Goal: Register for event/course

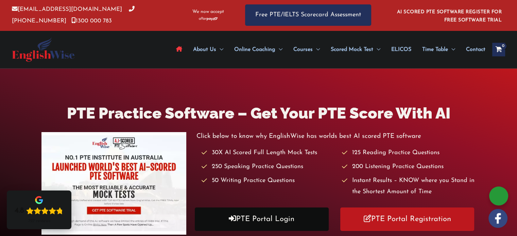
click at [268, 216] on link "PTE Portal Login" at bounding box center [262, 219] width 134 height 23
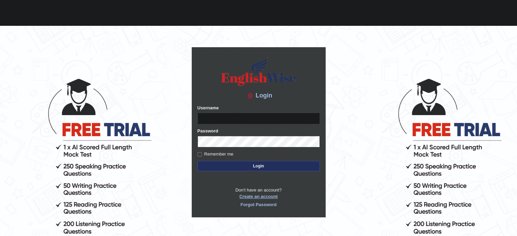
click at [260, 199] on p "Don't have an account? Create an account Forgot Password" at bounding box center [258, 197] width 122 height 21
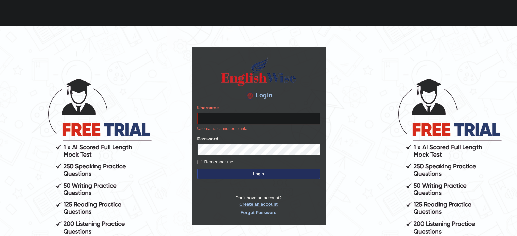
click at [260, 204] on link "Create an account" at bounding box center [258, 204] width 122 height 6
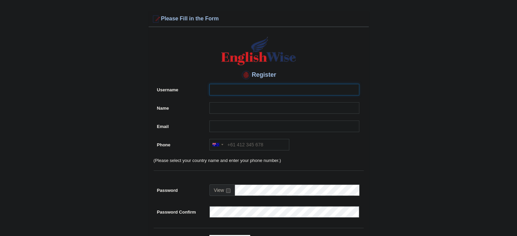
click at [223, 87] on input "Username" at bounding box center [284, 90] width 150 height 12
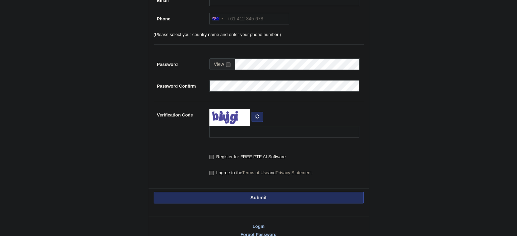
scroll to position [161, 0]
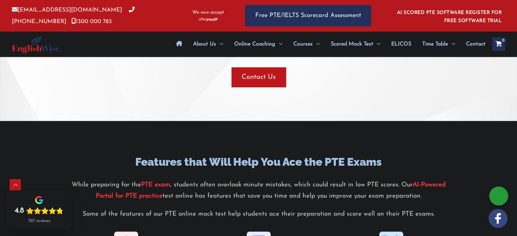
scroll to position [635, 0]
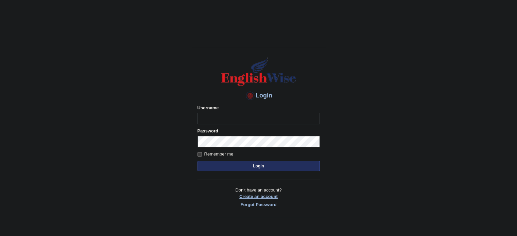
click at [268, 195] on p "Don't have an account? Create an account Forgot Password" at bounding box center [258, 197] width 122 height 21
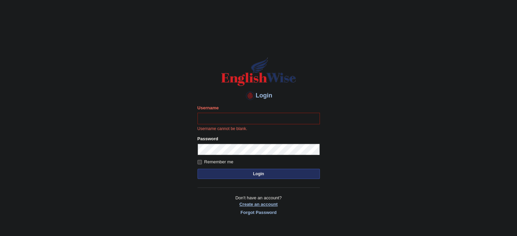
click at [258, 202] on link "Create an account" at bounding box center [258, 204] width 122 height 6
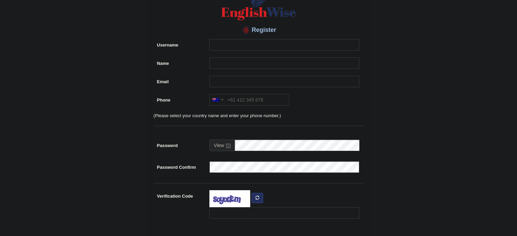
scroll to position [31, 0]
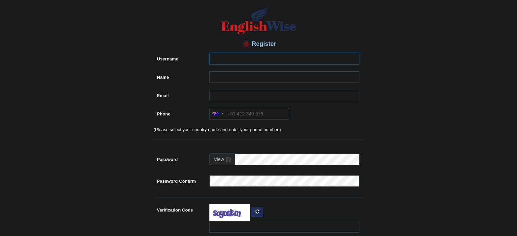
click at [228, 55] on input "Username" at bounding box center [284, 59] width 150 height 12
type input "mydhili"
click at [220, 77] on input "Name" at bounding box center [284, 77] width 150 height 12
type input "mydhili manu"
click at [219, 95] on input "Email" at bounding box center [284, 96] width 150 height 12
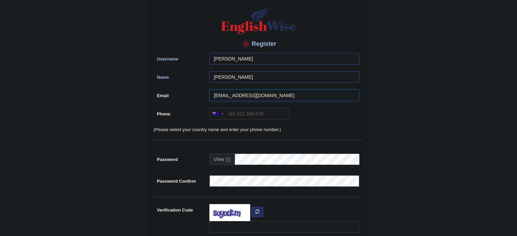
type input "mydhilimanu4@gmail.com"
click at [221, 115] on div at bounding box center [218, 113] width 16 height 11
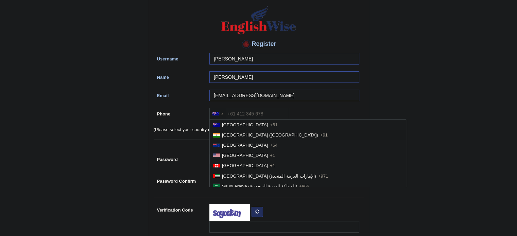
click at [231, 133] on span "India (भारत)" at bounding box center [270, 134] width 96 height 5
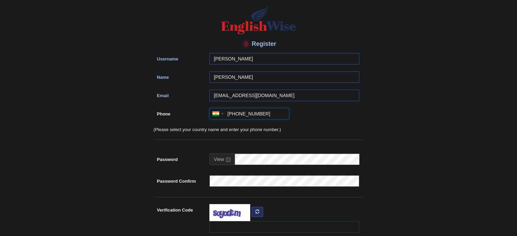
type input "+91 8921259418"
click at [227, 159] on input "checkbox" at bounding box center [228, 160] width 4 height 4
checkbox input "true"
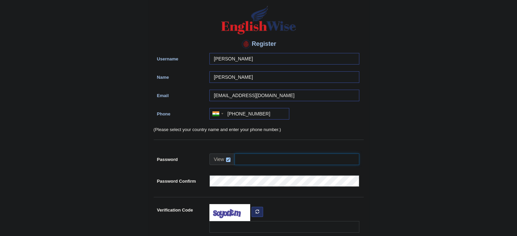
click at [238, 159] on input "Password" at bounding box center [296, 160] width 125 height 12
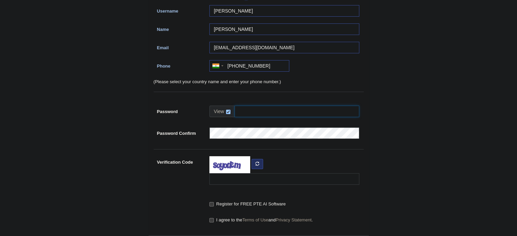
scroll to position [80, 0]
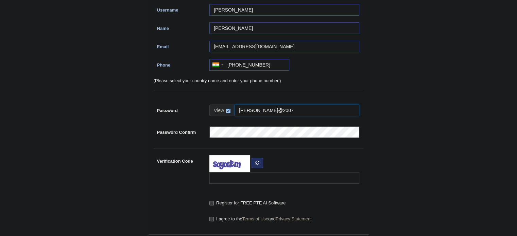
type input "Mydhili@2007"
click at [249, 177] on input "Verification Code" at bounding box center [284, 178] width 150 height 12
click at [255, 164] on icon "button" at bounding box center [257, 163] width 4 height 4
click at [258, 161] on icon "button" at bounding box center [257, 163] width 4 height 4
click at [236, 179] on input "Verification Code" at bounding box center [284, 178] width 150 height 12
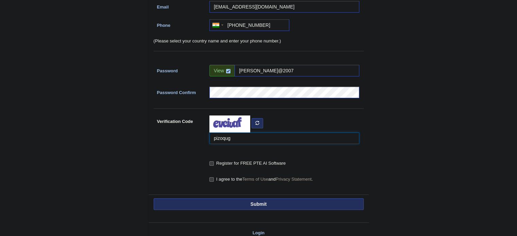
scroll to position [121, 0]
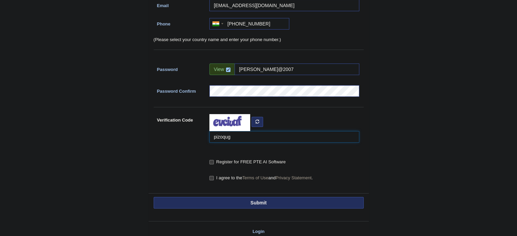
type input "pizoqug"
click at [213, 161] on input "Register for FREE PTE AI Software" at bounding box center [211, 162] width 4 height 4
checkbox input "true"
click at [212, 178] on input "I agree to the Terms of Use and Privacy Statement ." at bounding box center [211, 178] width 4 height 4
checkbox input "true"
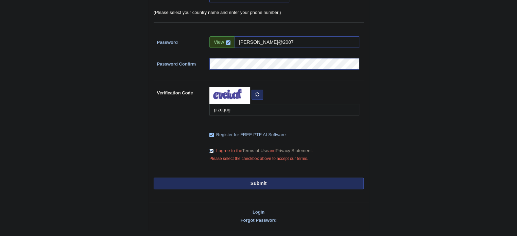
scroll to position [151, 0]
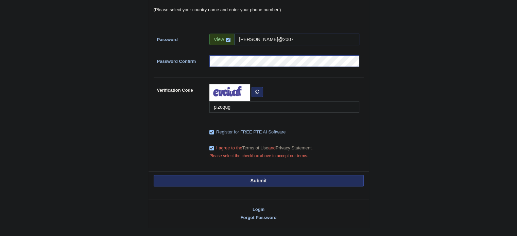
click at [247, 177] on button "Submit" at bounding box center [259, 181] width 210 height 12
type input "+918921259418"
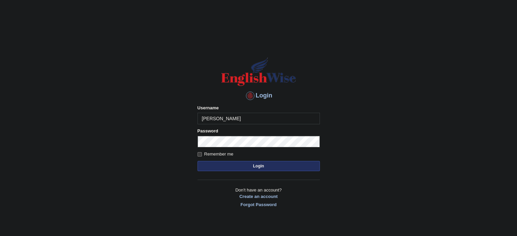
type input "mydhili"
click at [253, 163] on button "Login" at bounding box center [258, 166] width 122 height 10
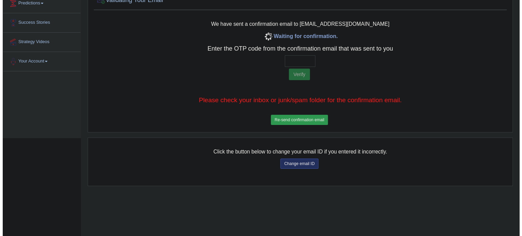
scroll to position [98, 0]
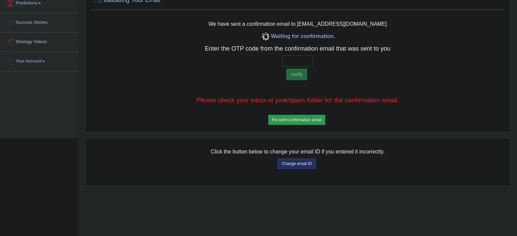
click at [288, 119] on button "Re-send confirmation email" at bounding box center [296, 120] width 57 height 10
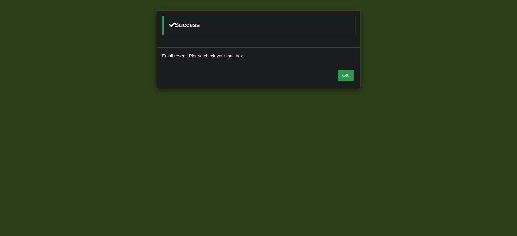
click at [344, 73] on button "OK" at bounding box center [345, 76] width 16 height 12
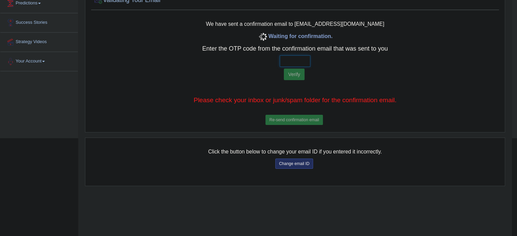
click at [292, 60] on input "text" at bounding box center [295, 61] width 31 height 12
type input "6 6 5 3"
click at [294, 72] on button "Verify" at bounding box center [294, 75] width 21 height 12
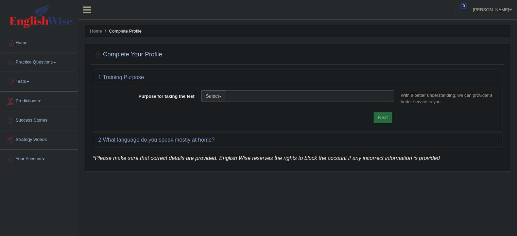
click at [214, 94] on button "Select" at bounding box center [213, 96] width 25 height 12
click at [224, 124] on link "Nursing" at bounding box center [231, 128] width 60 height 9
type input "Nursing"
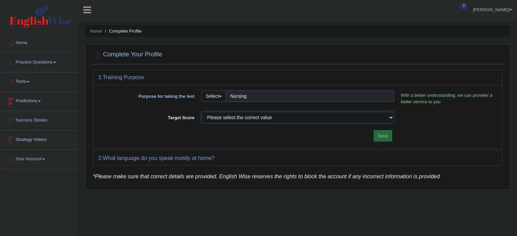
click at [246, 116] on select "Please select the correct value 50 (6 bands) 58 (6.5 bands) 65 (7 bands) 79 (8 …" at bounding box center [297, 118] width 193 height 12
select select "65"
click at [201, 112] on select "Please select the correct value 50 (6 bands) 58 (6.5 bands) 65 (7 bands) 79 (8 …" at bounding box center [297, 118] width 193 height 12
click at [243, 115] on select "Please select the correct value 50 (6 bands) 58 (6.5 bands) 65 (7 bands) 79 (8 …" at bounding box center [297, 118] width 193 height 12
click at [164, 126] on div "Purpose for taking the test Select Student Visa Permanent Residency Nursing Oth…" at bounding box center [297, 117] width 409 height 64
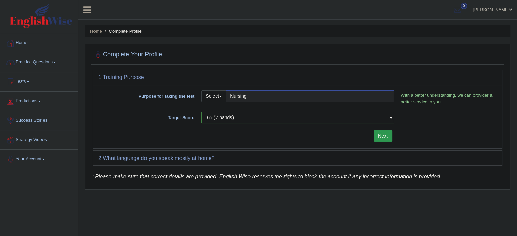
click at [382, 134] on button "Next" at bounding box center [382, 136] width 19 height 12
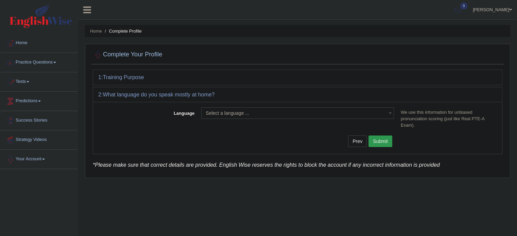
click at [325, 112] on span "Select a language ..." at bounding box center [296, 113] width 180 height 7
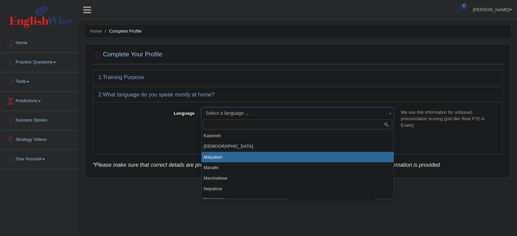
scroll to position [338, 0]
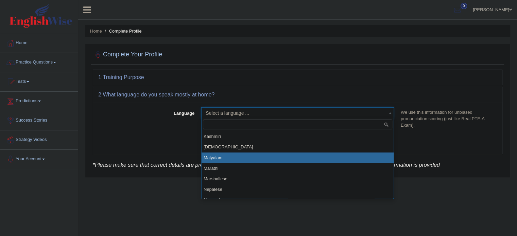
select select "Malyalam"
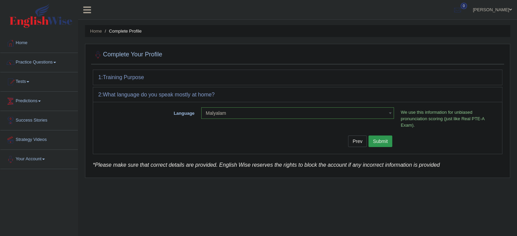
click at [383, 140] on button "Submit" at bounding box center [380, 142] width 24 height 12
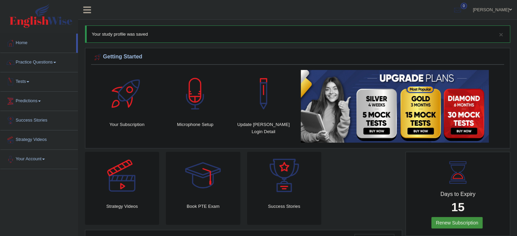
click at [29, 82] on span at bounding box center [27, 81] width 3 height 1
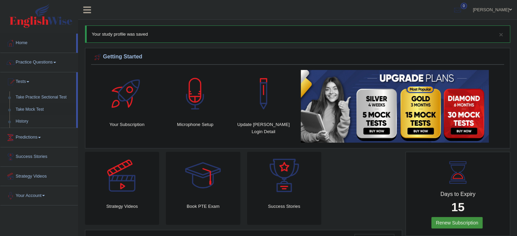
click at [28, 108] on link "Take Mock Test" at bounding box center [45, 110] width 64 height 12
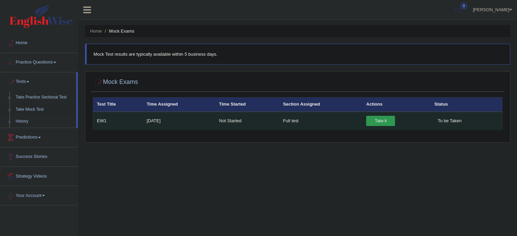
click at [376, 118] on link "Take it" at bounding box center [380, 121] width 29 height 10
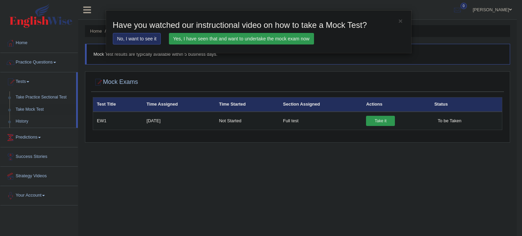
click at [224, 38] on link "Yes, I have seen that and want to undertake the mock exam now" at bounding box center [241, 39] width 145 height 12
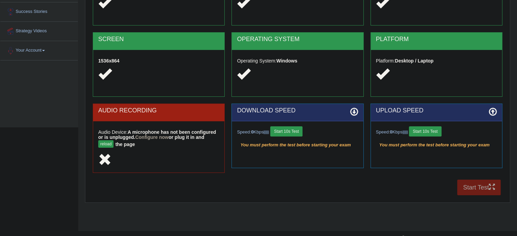
scroll to position [109, 0]
click at [426, 132] on button "Start 10s Test" at bounding box center [425, 131] width 32 height 10
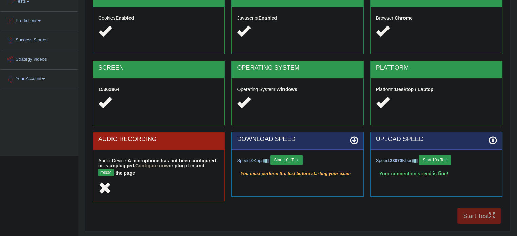
scroll to position [79, 0]
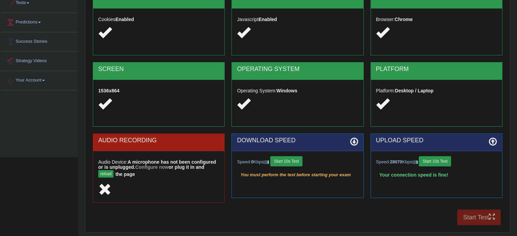
click at [301, 156] on button "Start 10s Test" at bounding box center [286, 161] width 32 height 10
click at [107, 174] on button "reload" at bounding box center [105, 173] width 15 height 7
click at [294, 159] on button "Start 10s Test" at bounding box center [286, 161] width 32 height 10
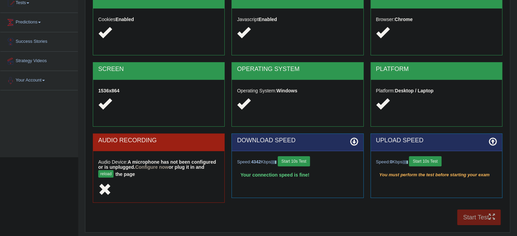
click at [423, 160] on button "Start 10s Test" at bounding box center [425, 161] width 32 height 10
click at [111, 173] on button "reload" at bounding box center [105, 173] width 15 height 7
click at [284, 163] on button "Start 10s Test" at bounding box center [286, 161] width 32 height 10
click at [420, 160] on button "Start 10s Test" at bounding box center [425, 161] width 32 height 10
click at [476, 218] on div "COOKIES Cookies Enabled JAVASCRIPT Javascript Enabled BROWSER Browser: Chrome S…" at bounding box center [297, 110] width 413 height 238
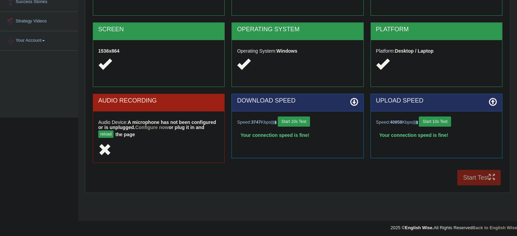
scroll to position [121, 0]
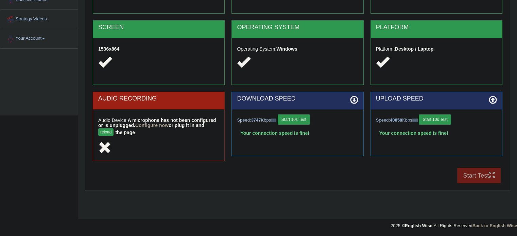
click at [482, 175] on div "COOKIES Cookies Enabled JAVASCRIPT Javascript Enabled BROWSER Browser: Chrome S…" at bounding box center [297, 68] width 413 height 238
click at [105, 132] on button "reload" at bounding box center [105, 131] width 15 height 7
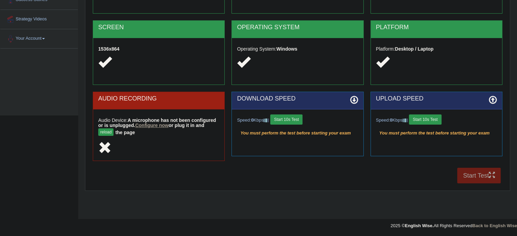
click at [154, 126] on link "Configure now" at bounding box center [151, 125] width 33 height 5
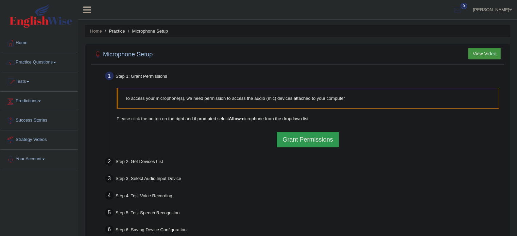
click at [484, 57] on button "View Video" at bounding box center [484, 54] width 33 height 12
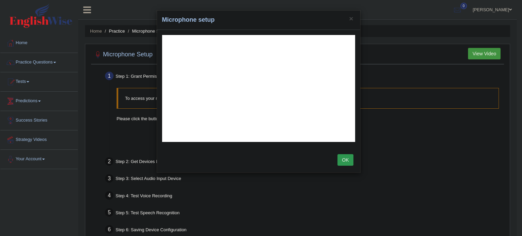
click at [346, 161] on button "OK" at bounding box center [345, 160] width 16 height 12
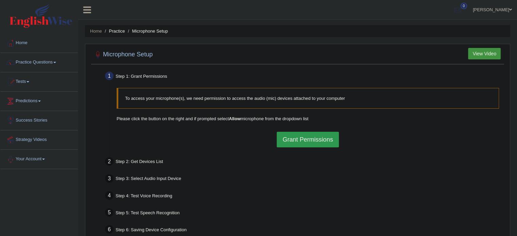
click at [346, 161] on div "Step 2: Get Devices List" at bounding box center [304, 162] width 405 height 15
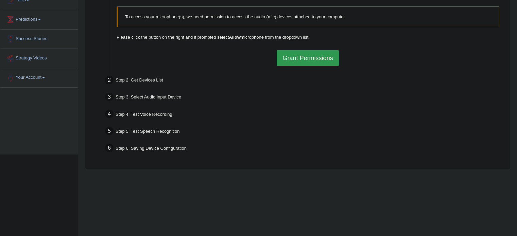
scroll to position [95, 0]
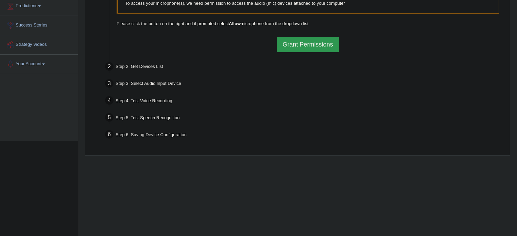
click at [306, 50] on button "Grant Permissions" at bounding box center [308, 45] width 62 height 16
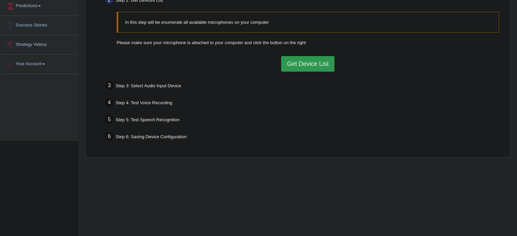
click at [298, 63] on button "Get Device List" at bounding box center [307, 64] width 53 height 16
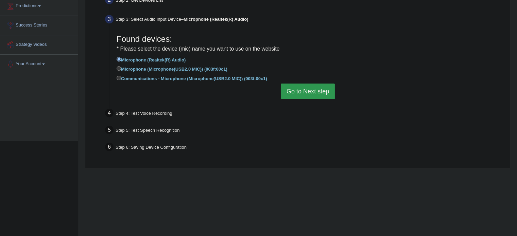
click at [300, 95] on button "Go to Next step" at bounding box center [308, 92] width 54 height 16
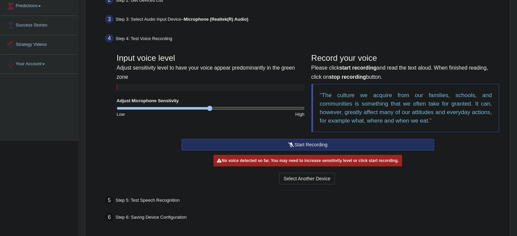
click at [295, 142] on button "Start Recording" at bounding box center [307, 145] width 252 height 12
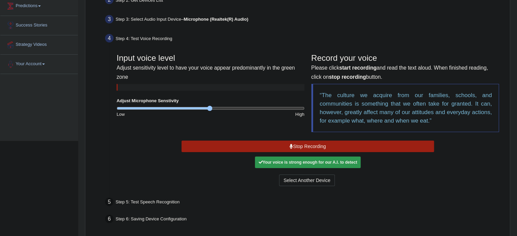
click at [336, 143] on button "Stop Recording" at bounding box center [307, 147] width 252 height 12
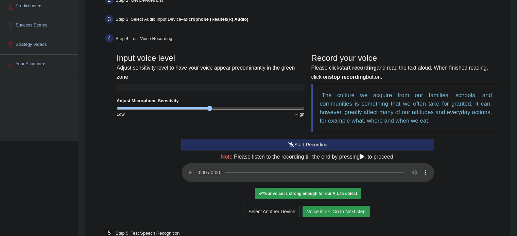
click at [328, 211] on button "Voice is ok. Go to Next step" at bounding box center [335, 212] width 67 height 12
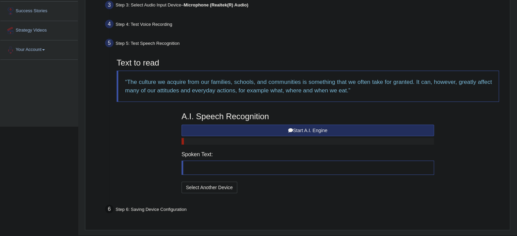
scroll to position [125, 0]
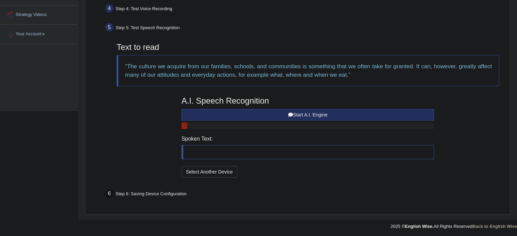
click at [304, 112] on button "Start A.I. Engine" at bounding box center [307, 115] width 252 height 12
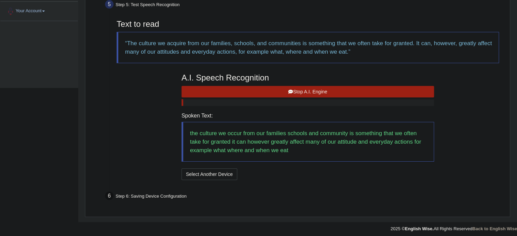
scroll to position [148, 0]
click at [310, 88] on button "Stop A.I. Engine" at bounding box center [307, 92] width 252 height 12
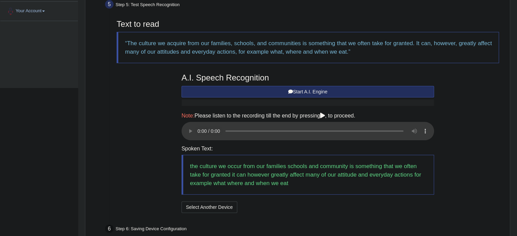
scroll to position [183, 0]
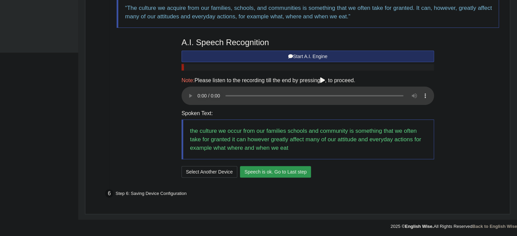
click at [279, 171] on button "Speech is ok. Go to Last step" at bounding box center [275, 172] width 71 height 12
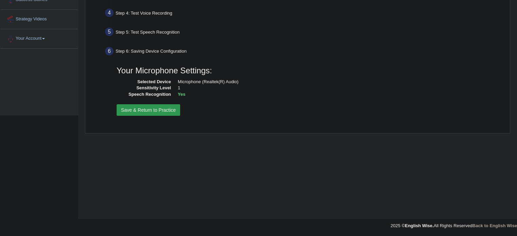
drag, startPoint x: 213, startPoint y: 111, endPoint x: 228, endPoint y: 118, distance: 16.6
click at [228, 118] on div "Your Microphone Settings: Selected Device Microphone (Realtek(R) Audio) Sensiti…" at bounding box center [307, 89] width 389 height 61
click at [162, 111] on button "Save & Return to Practice" at bounding box center [149, 110] width 64 height 12
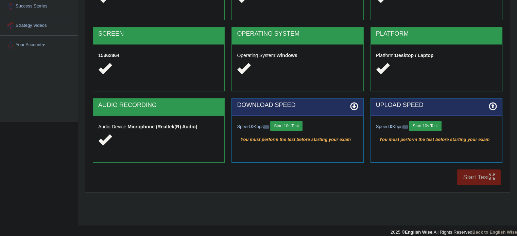
scroll to position [121, 0]
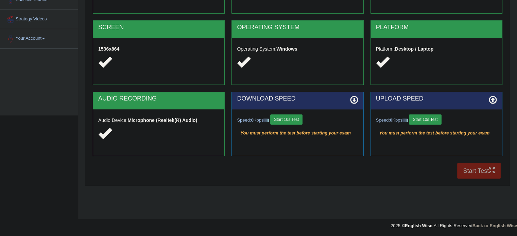
click at [293, 118] on button "Start 10s Test" at bounding box center [286, 119] width 32 height 10
click at [432, 121] on button "Start 10s Test" at bounding box center [425, 119] width 32 height 10
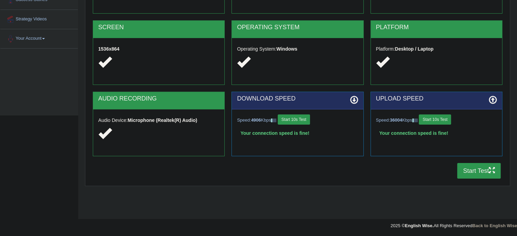
click at [476, 168] on button "Start Test" at bounding box center [478, 171] width 43 height 16
